Goal: Information Seeking & Learning: Learn about a topic

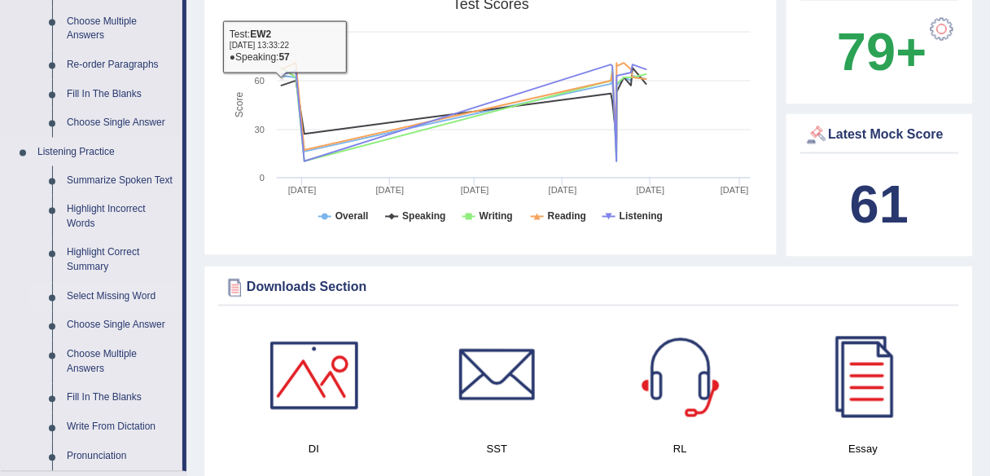
scroll to position [575, 0]
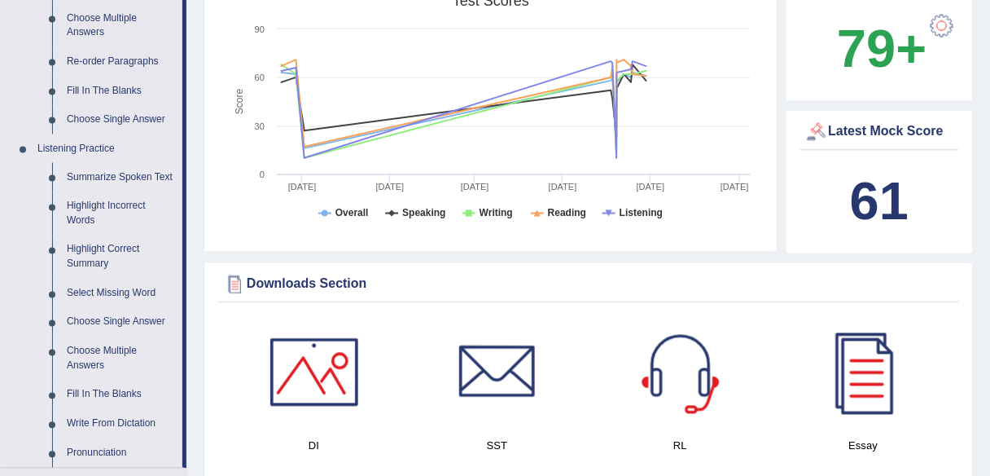
click at [120, 182] on link "Summarize Spoken Text" at bounding box center [120, 177] width 123 height 29
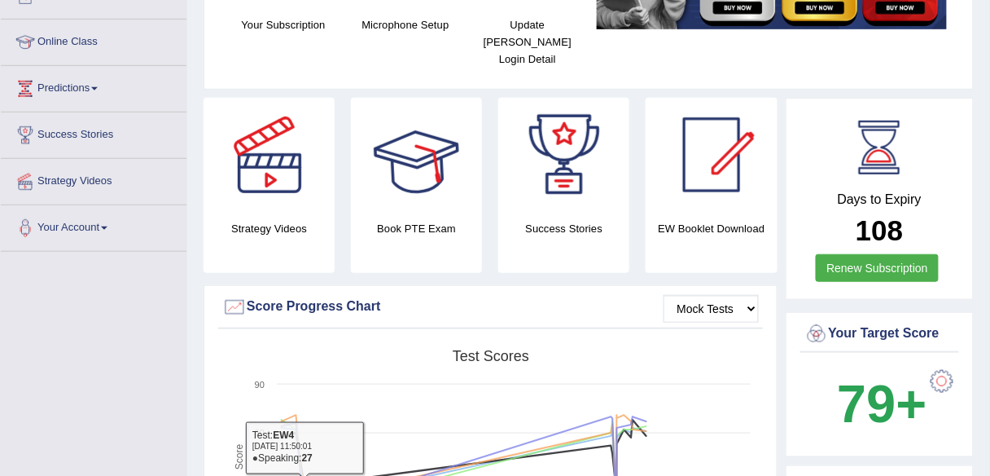
scroll to position [371, 0]
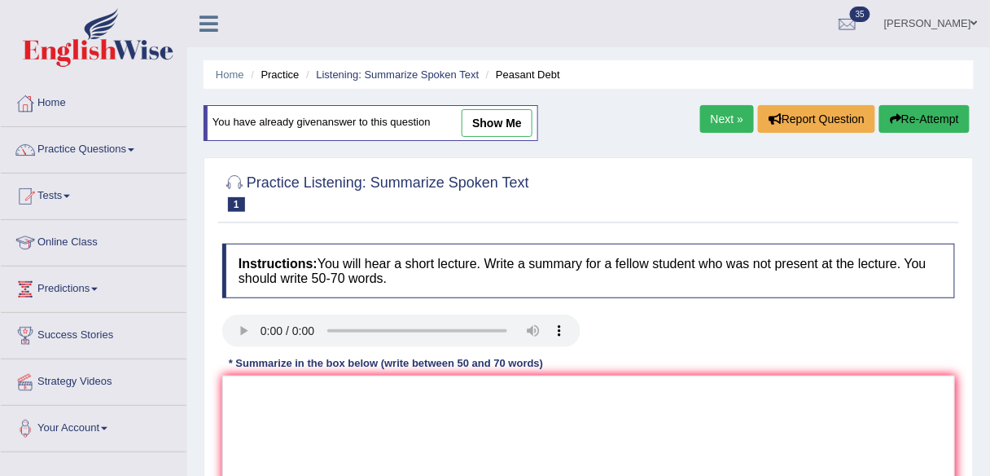
click at [504, 116] on link "show me" at bounding box center [497, 123] width 71 height 28
type textarea "The speaker provided a comprehensive overview of farmers committed suicide in I…"
